Goal: Transaction & Acquisition: Book appointment/travel/reservation

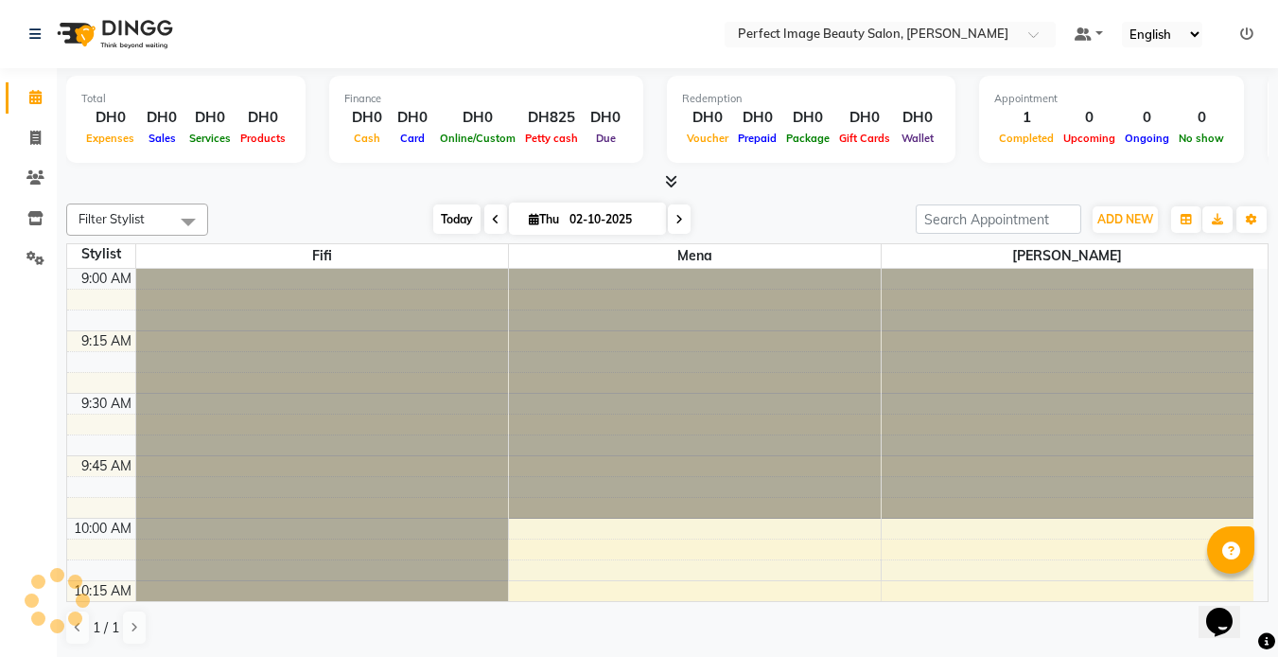
click at [455, 220] on span "Today" at bounding box center [456, 218] width 47 height 29
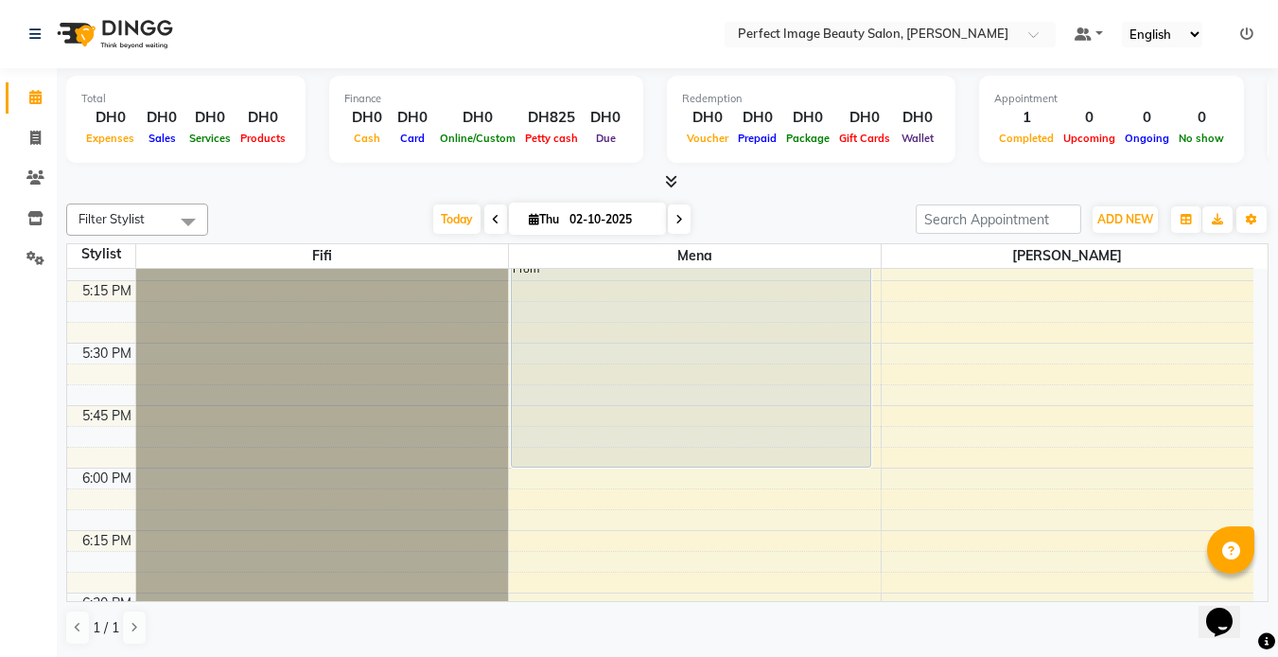
scroll to position [2045, 0]
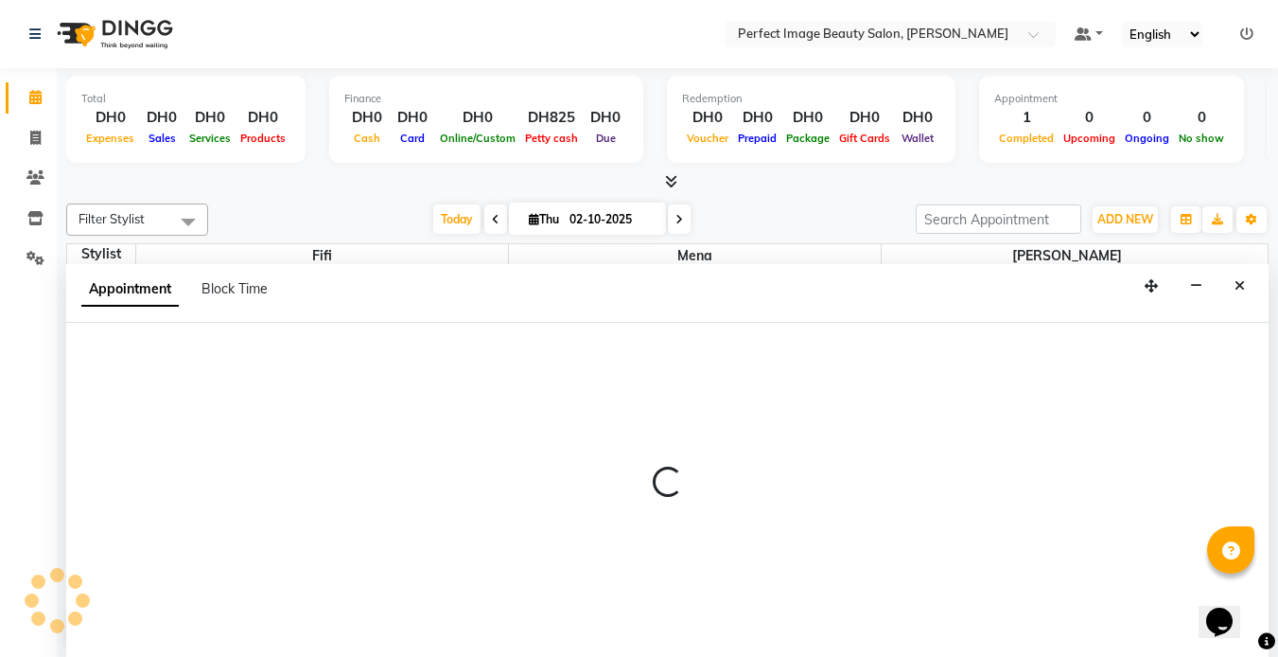
scroll to position [1, 0]
select select "85055"
select select "1050"
select select "tentative"
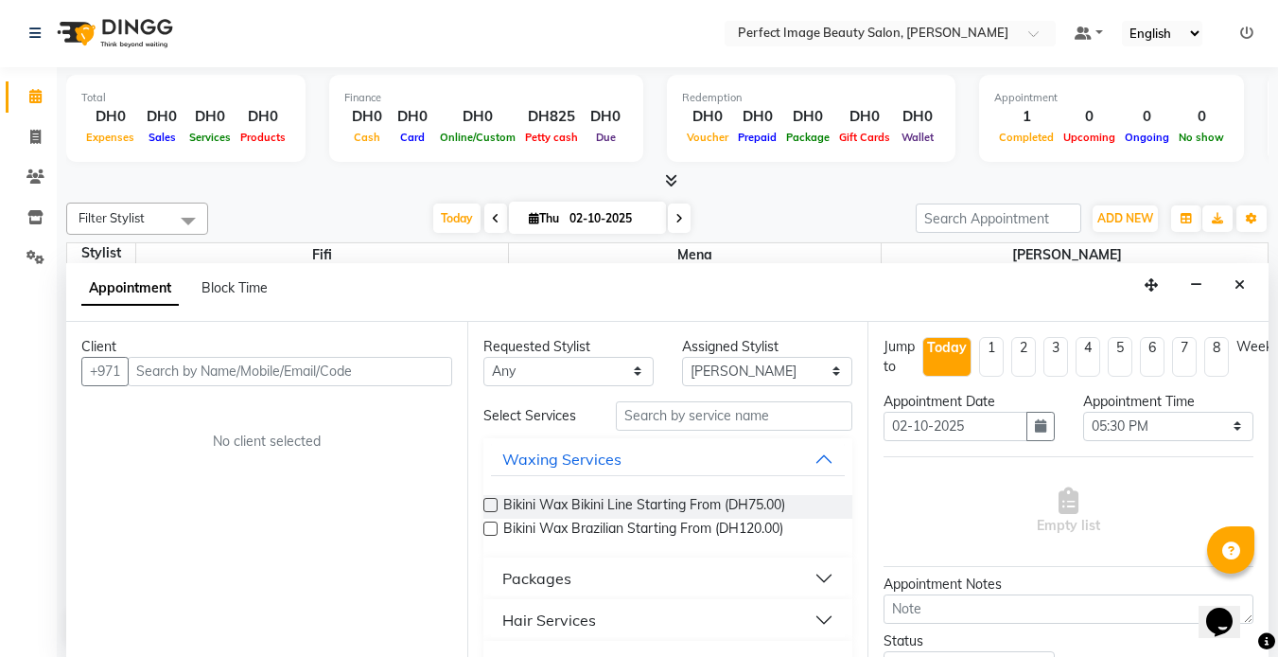
click at [341, 370] on input "text" at bounding box center [290, 371] width 325 height 29
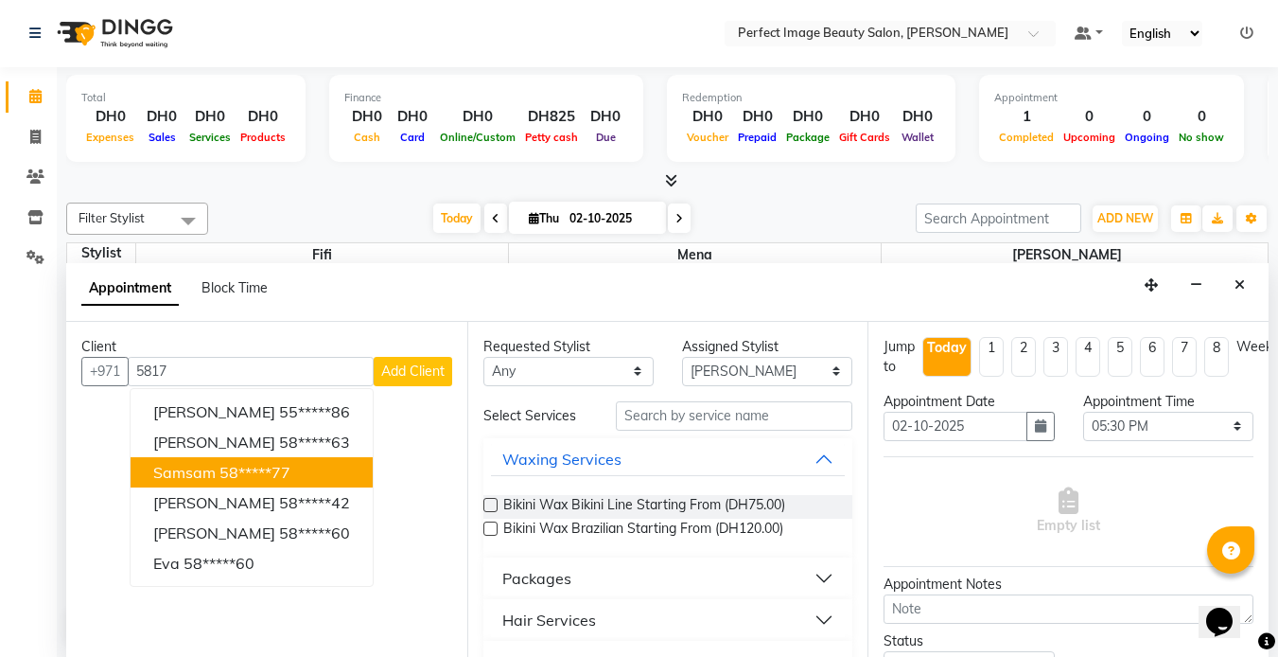
click at [283, 469] on ngb-highlight "58*****77" at bounding box center [255, 472] width 71 height 19
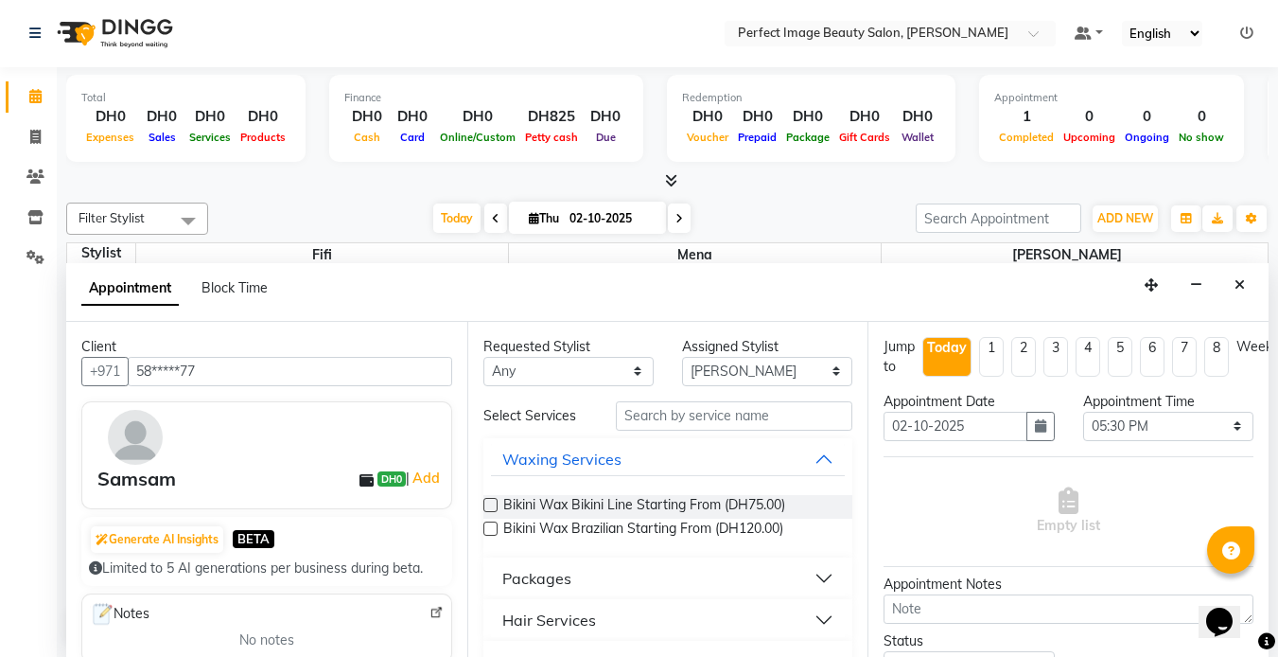
type input "58*****77"
click at [637, 421] on input "text" at bounding box center [734, 415] width 237 height 29
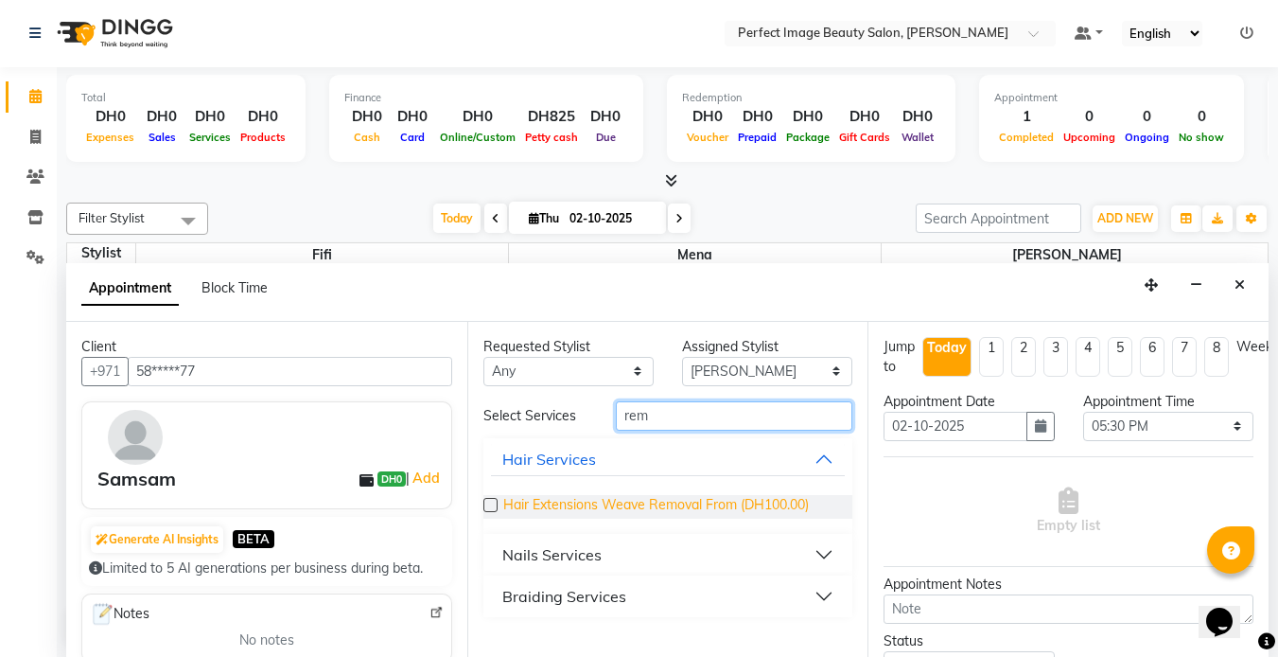
type input "rem"
click at [630, 503] on span "Hair Extensions Weave Removal From (DH100.00)" at bounding box center [656, 507] width 306 height 24
checkbox input "false"
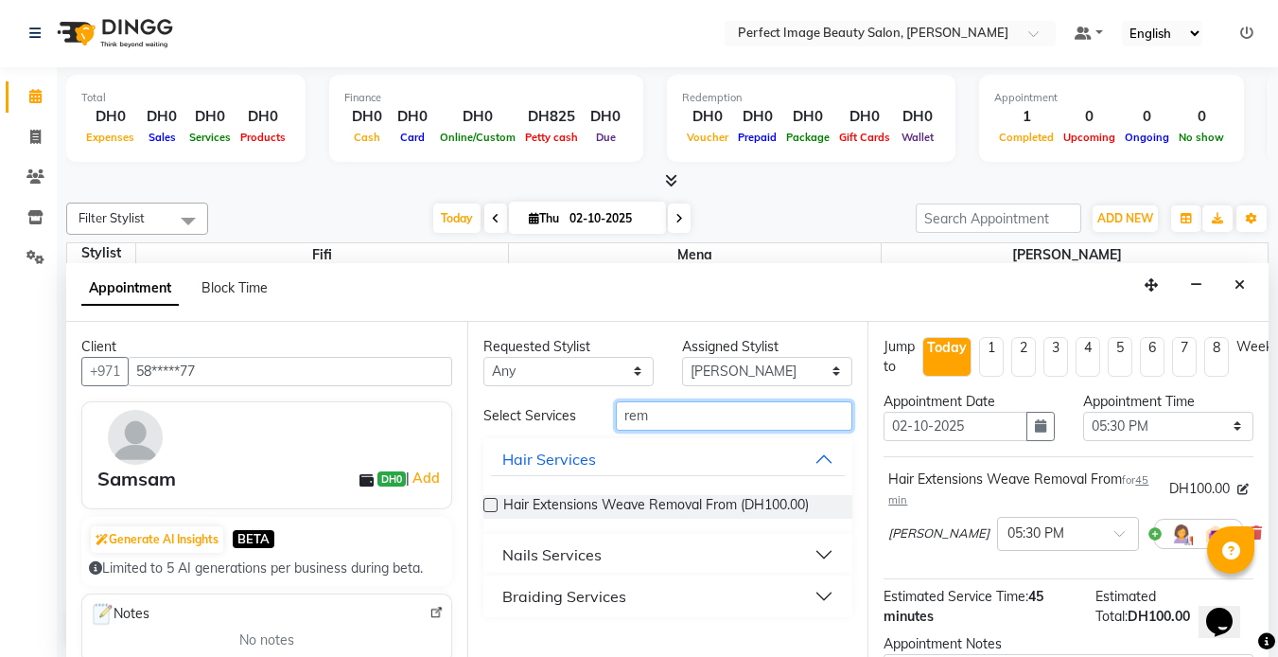
click at [675, 421] on input "rem" at bounding box center [734, 415] width 237 height 29
type input "r"
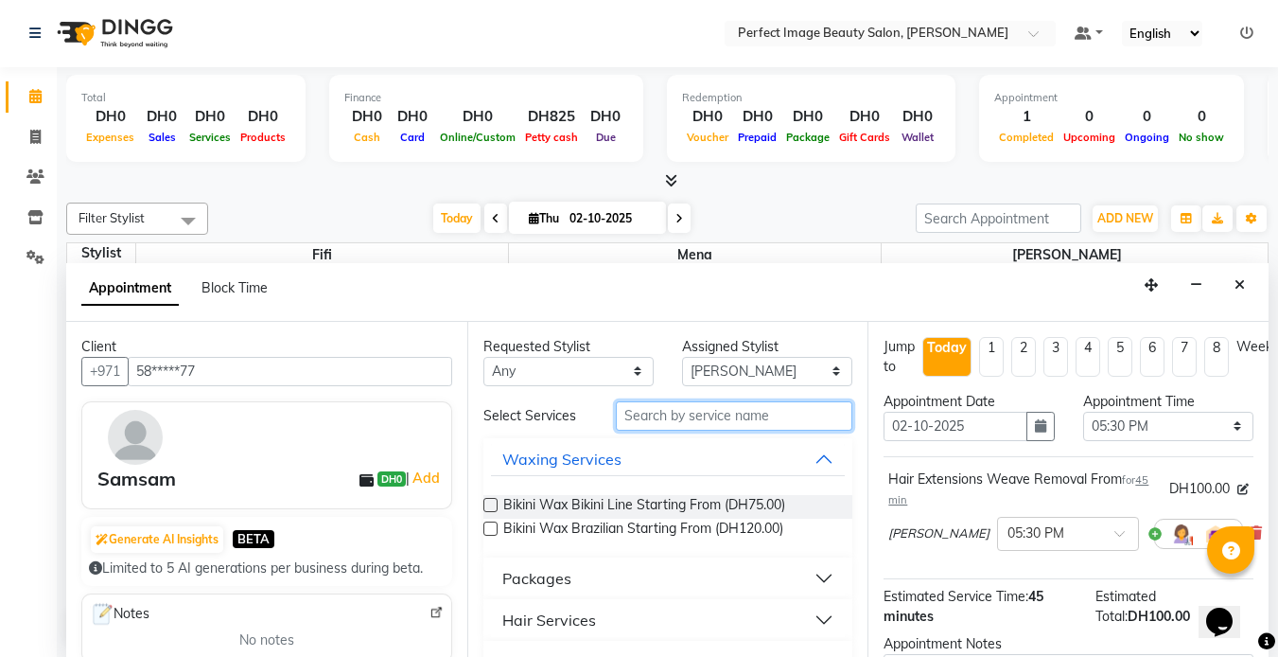
click at [637, 430] on input "text" at bounding box center [734, 415] width 237 height 29
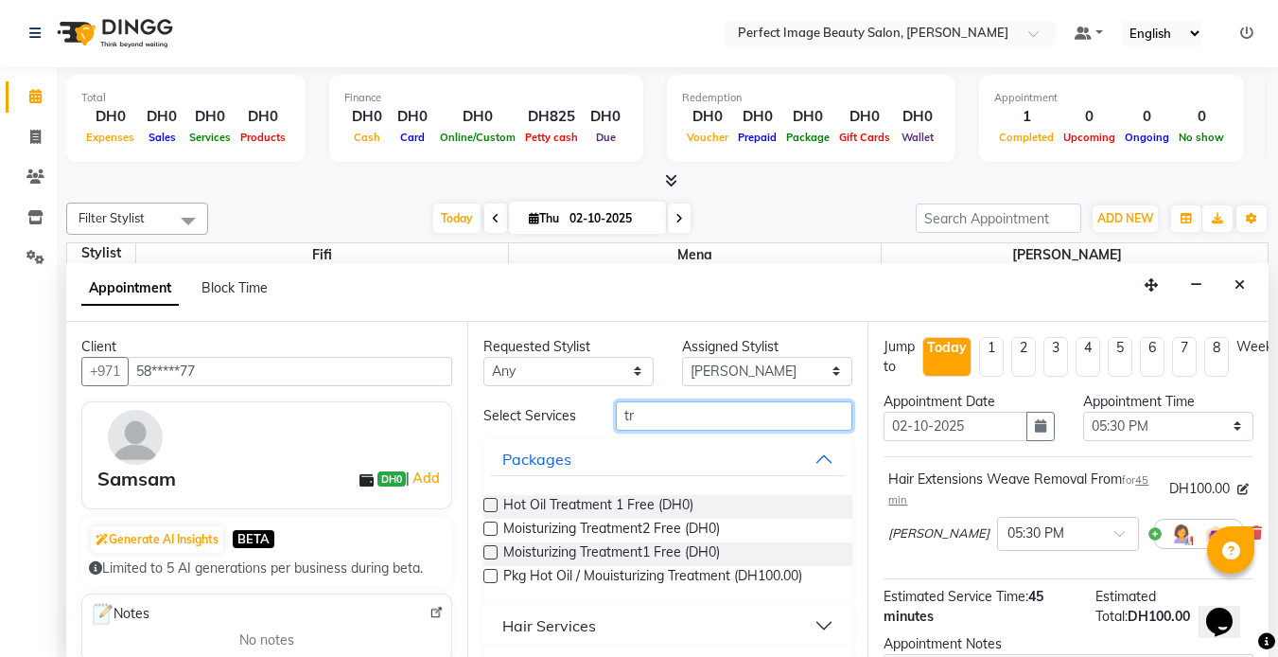
scroll to position [46, 0]
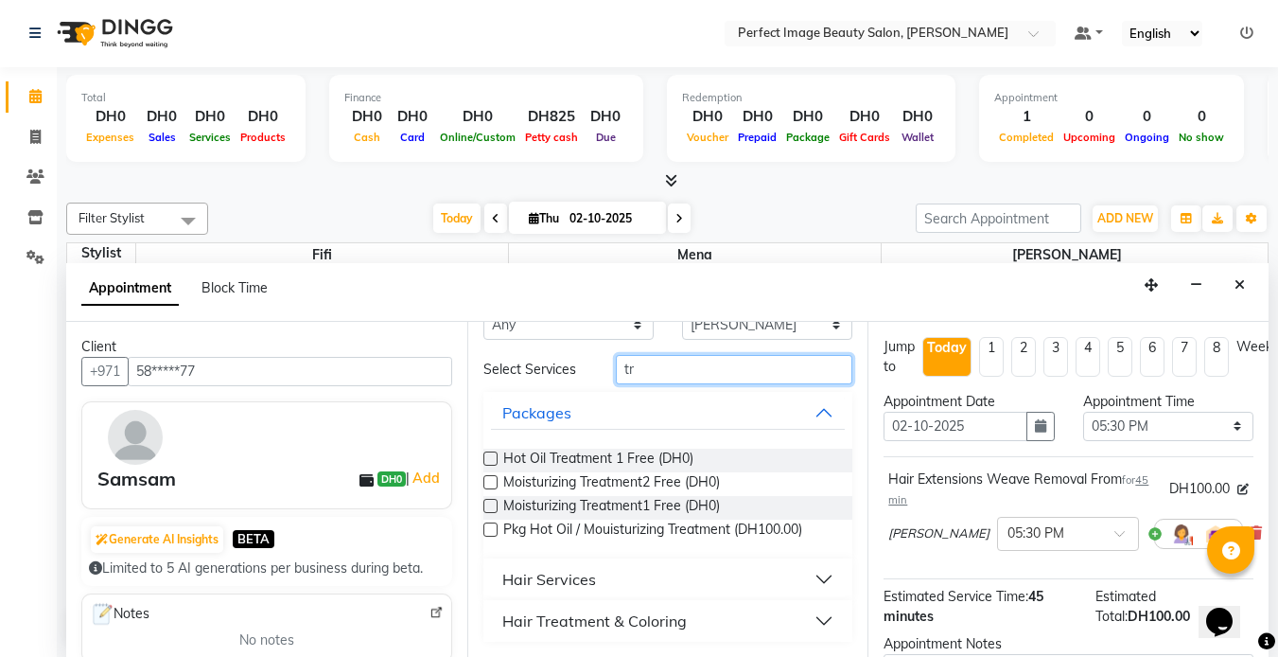
type input "tr"
click at [548, 620] on div "Hair Treatment & Coloring" at bounding box center [594, 620] width 185 height 23
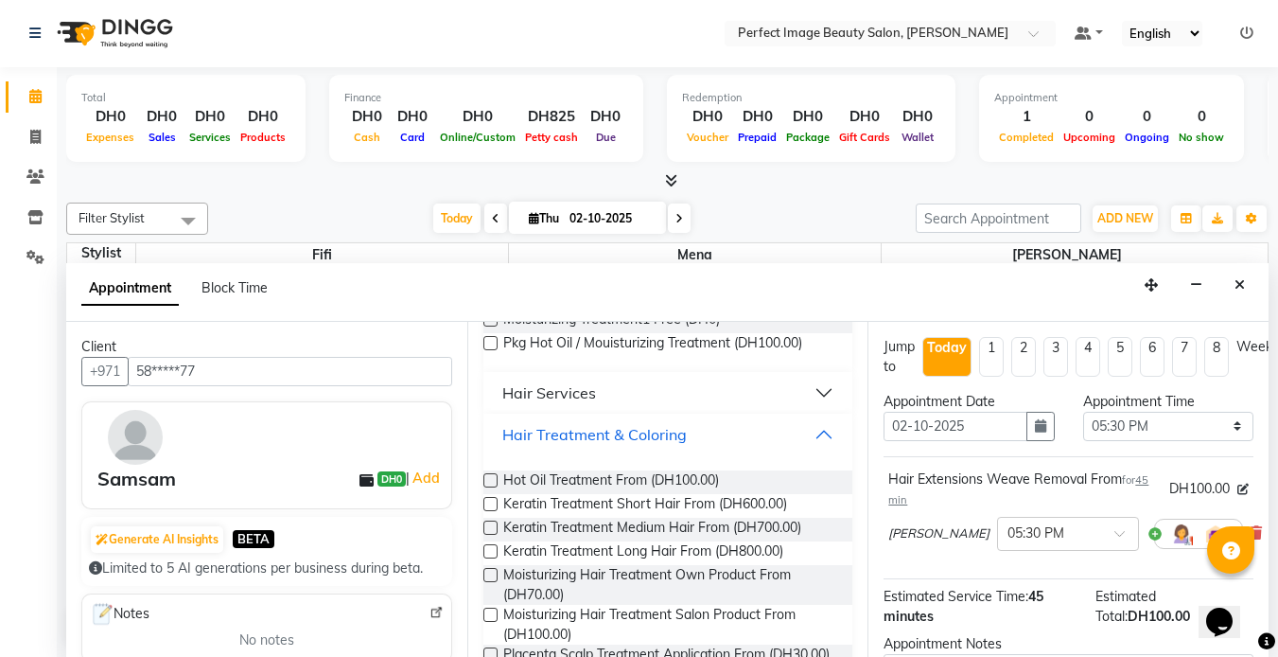
scroll to position [291, 0]
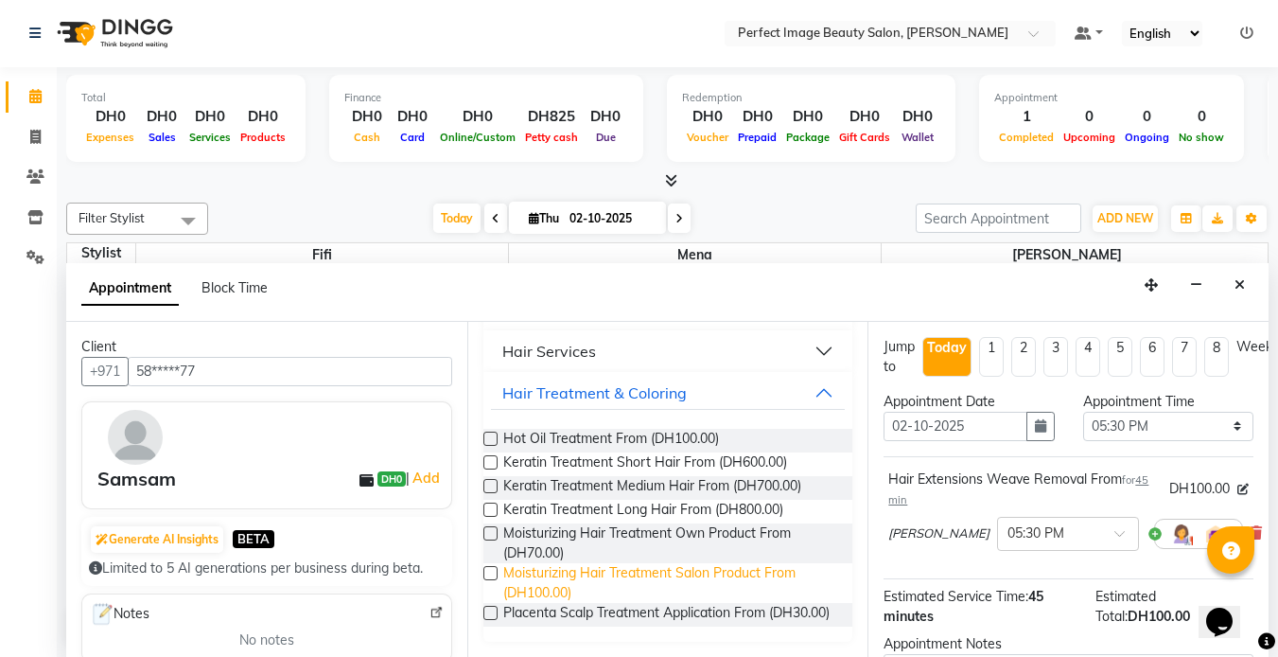
click at [561, 563] on span "Moisturizing Hair Treatment Salon Product From (DH100.00)" at bounding box center [670, 583] width 335 height 40
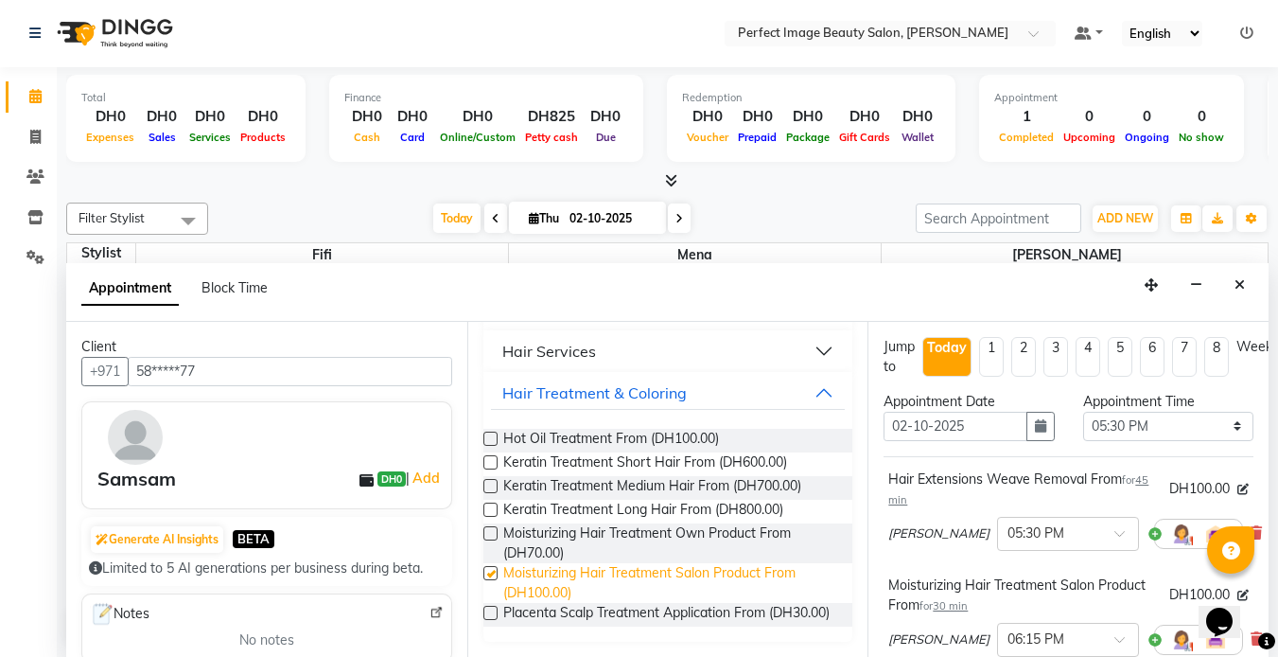
checkbox input "false"
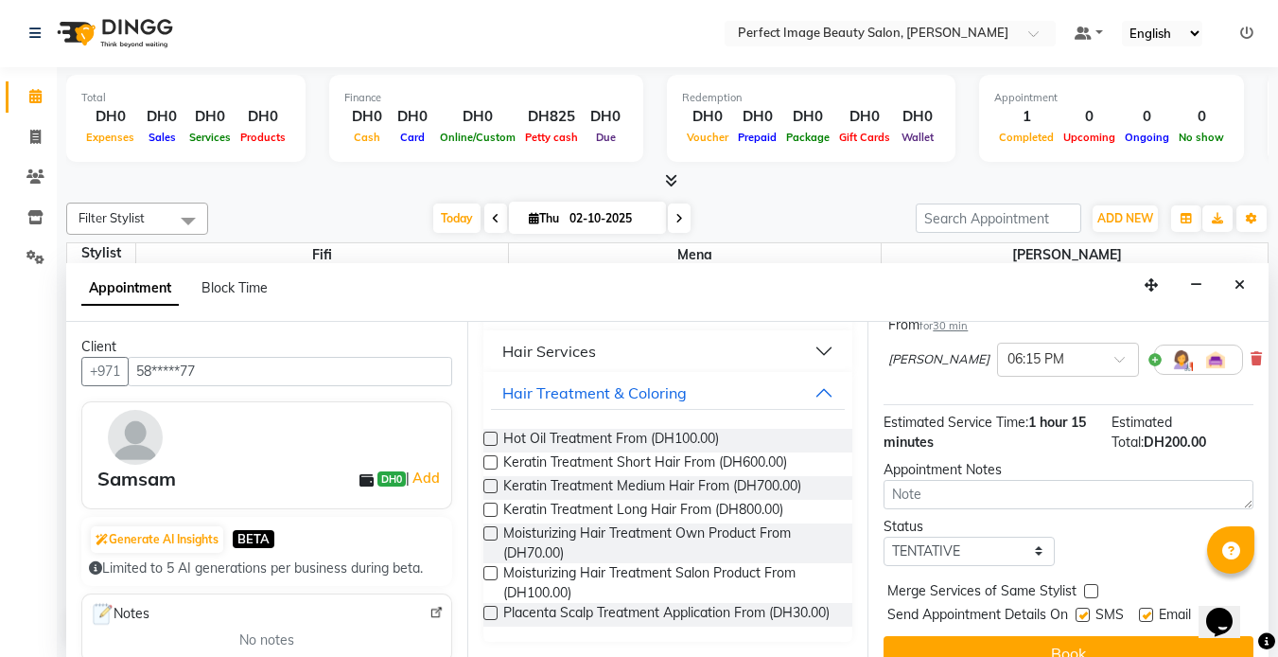
scroll to position [323, 0]
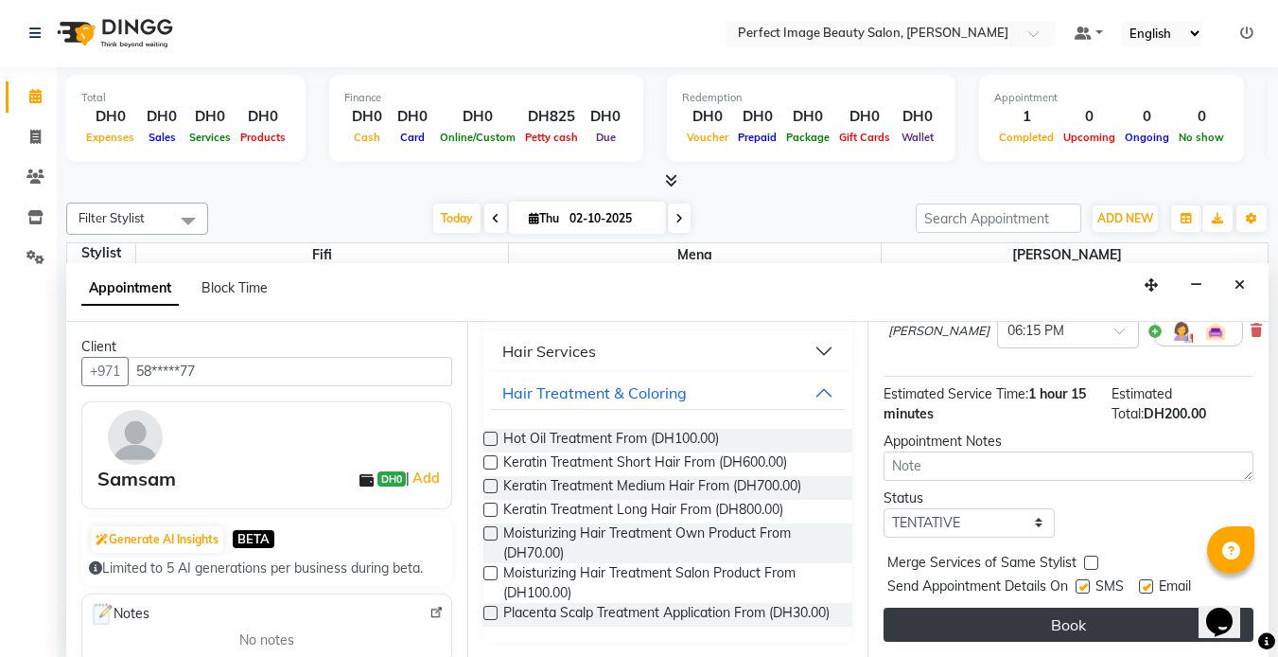
click at [1014, 607] on button "Book" at bounding box center [1069, 624] width 370 height 34
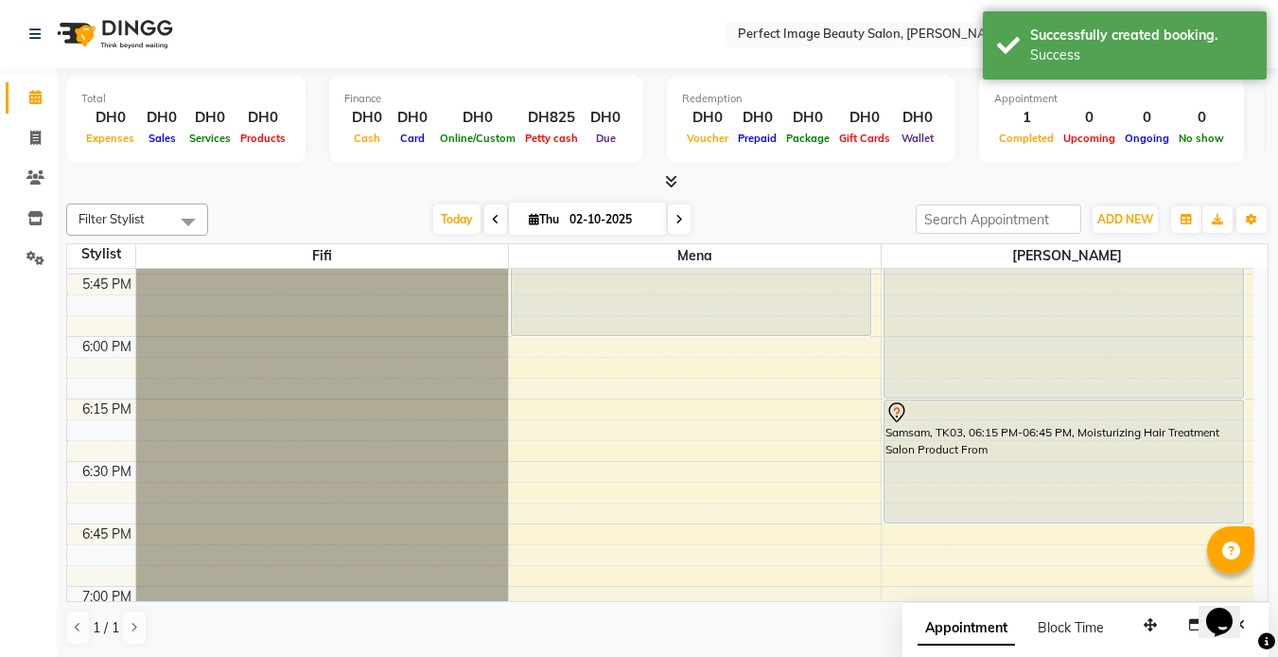
scroll to position [2181, 0]
